Goal: Use online tool/utility: Use online tool/utility

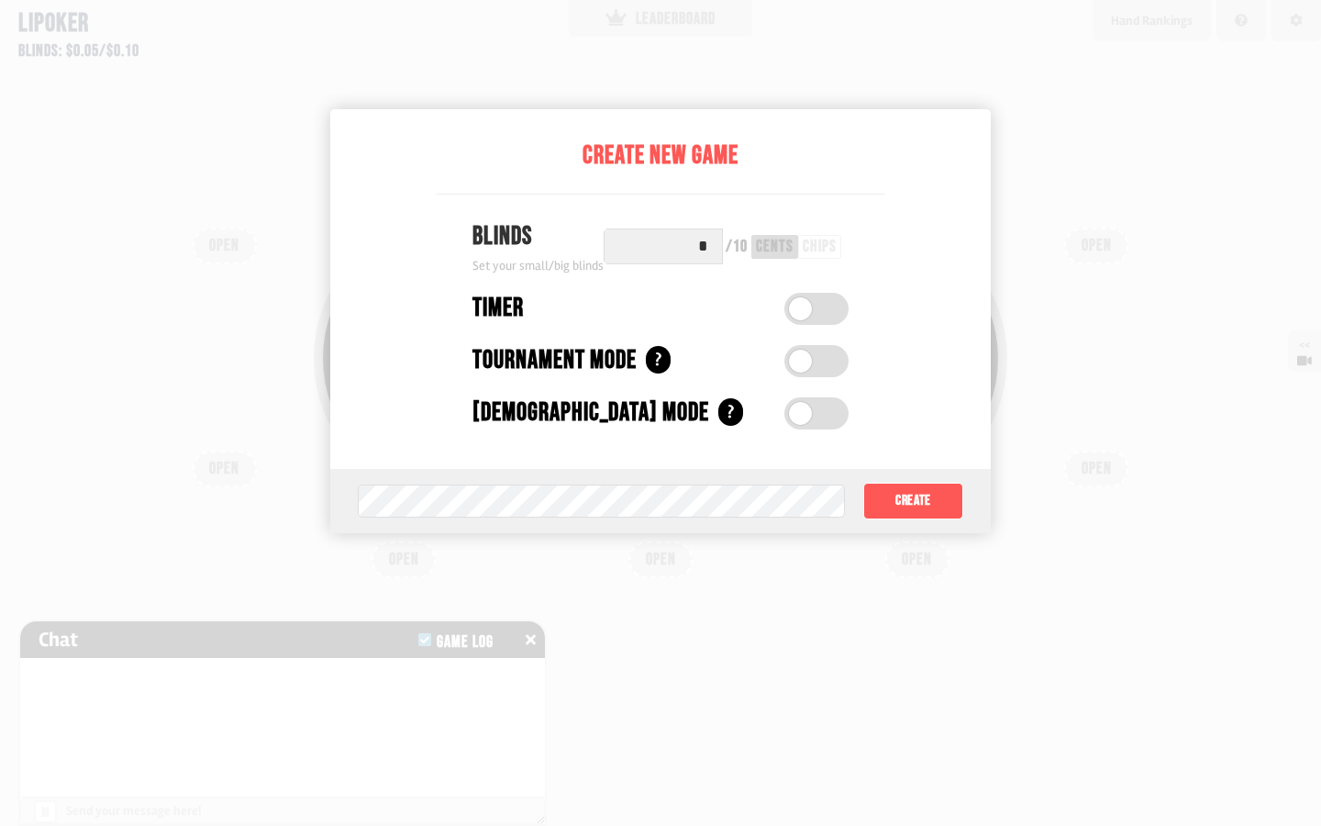
scroll to position [184, 0]
click at [663, 246] on input "*" at bounding box center [663, 246] width 119 height 36
type input "*"
click at [663, 246] on input "*" at bounding box center [663, 246] width 119 height 36
type input "*"
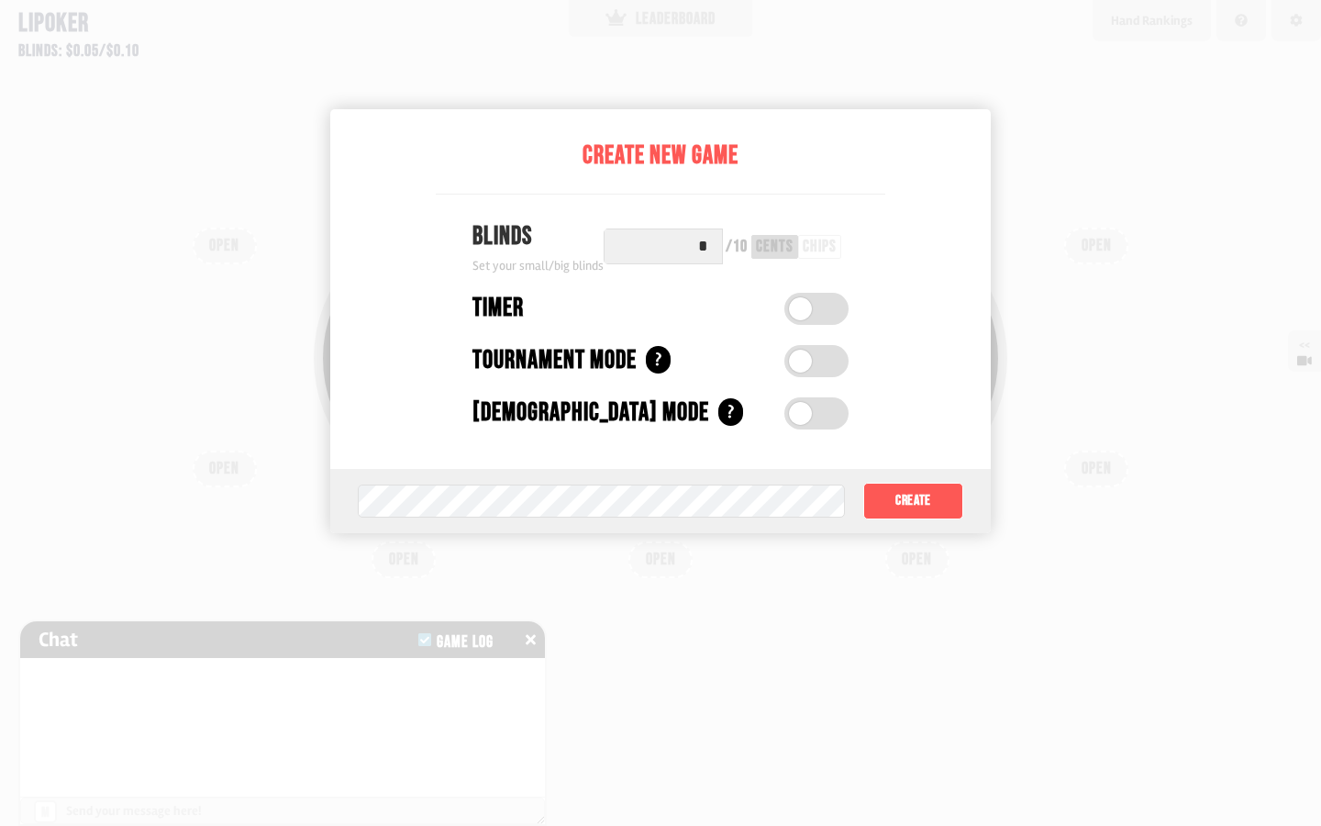
click at [663, 246] on input "*" at bounding box center [663, 246] width 119 height 36
type input "*"
click at [663, 246] on input "*" at bounding box center [663, 246] width 119 height 36
type input "*"
click at [663, 246] on input "*" at bounding box center [663, 246] width 119 height 36
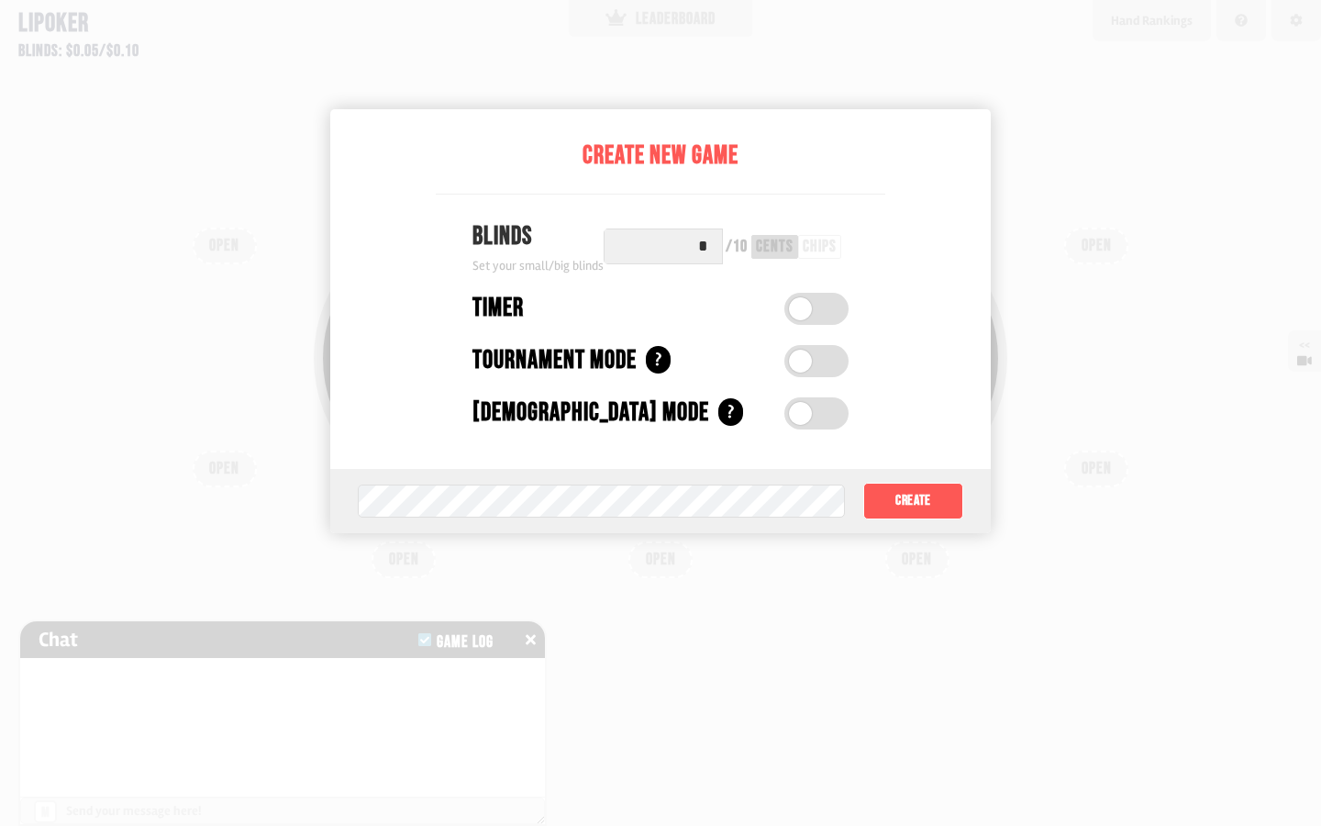
type input "*"
click at [663, 246] on input "*" at bounding box center [663, 246] width 119 height 36
type input "*"
click at [663, 246] on input "*" at bounding box center [663, 246] width 119 height 36
type input "*"
